Goal: Check status: Check status

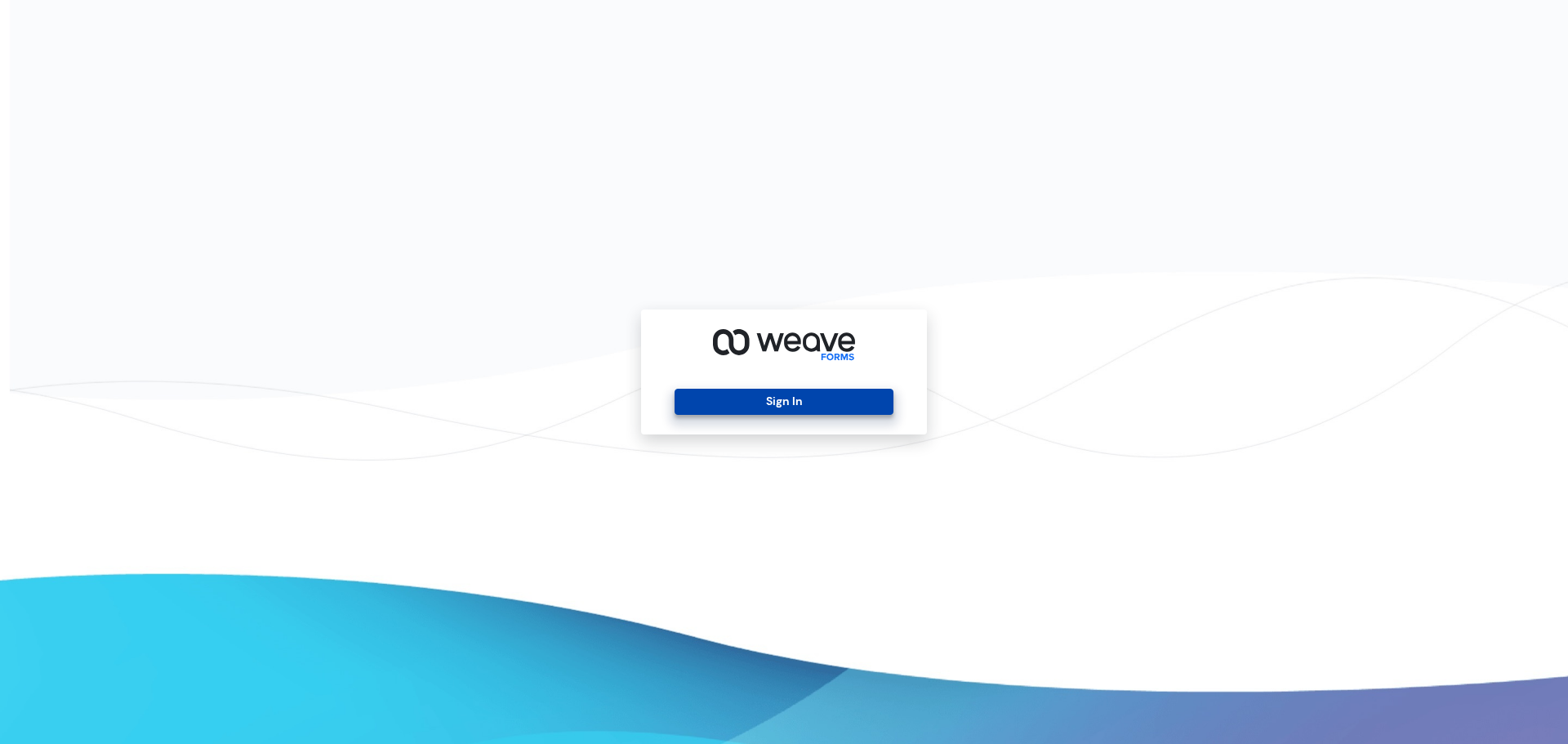
click at [793, 403] on button "Sign In" at bounding box center [784, 401] width 218 height 26
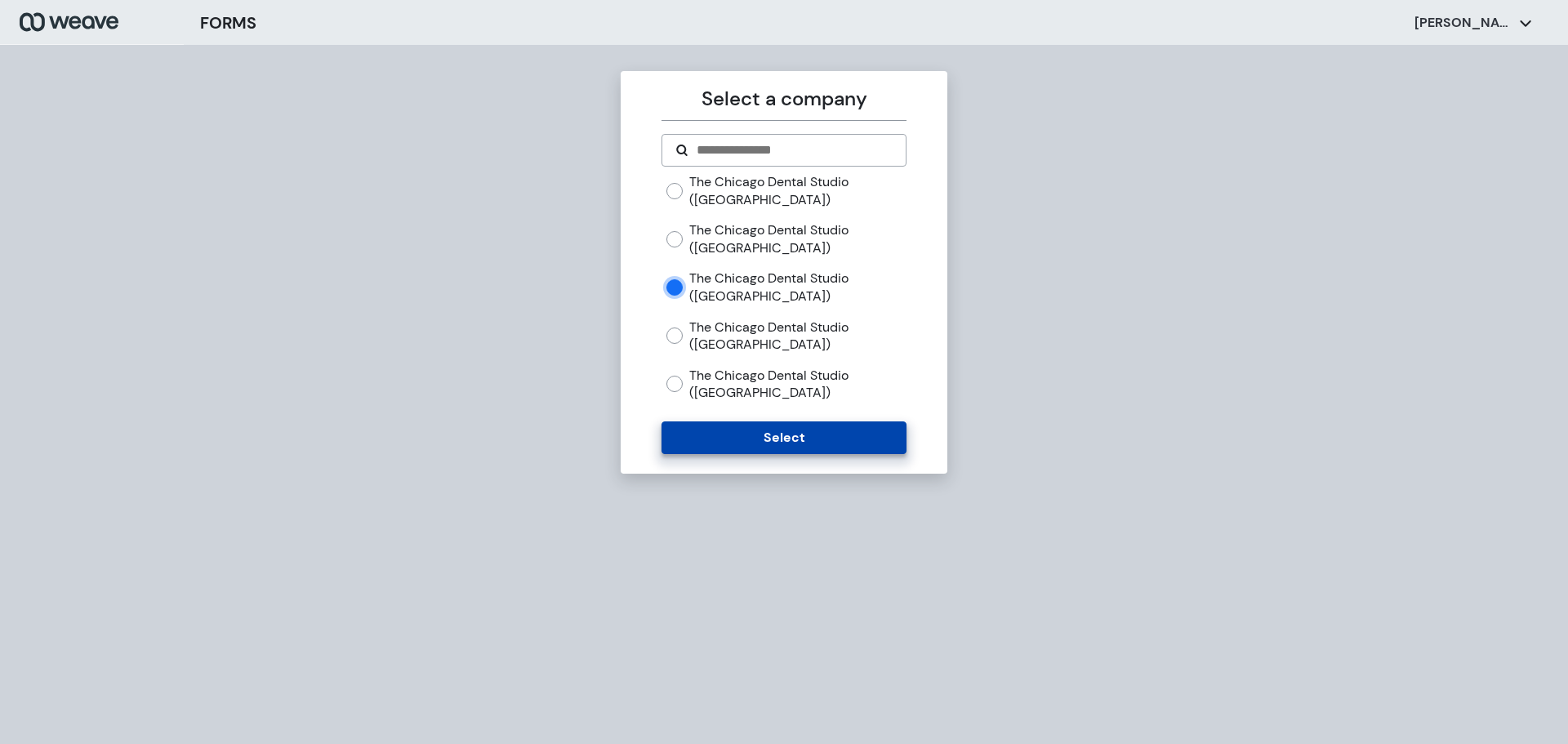
click at [731, 437] on button "Select" at bounding box center [784, 438] width 244 height 33
